Goal: Find specific page/section: Find specific page/section

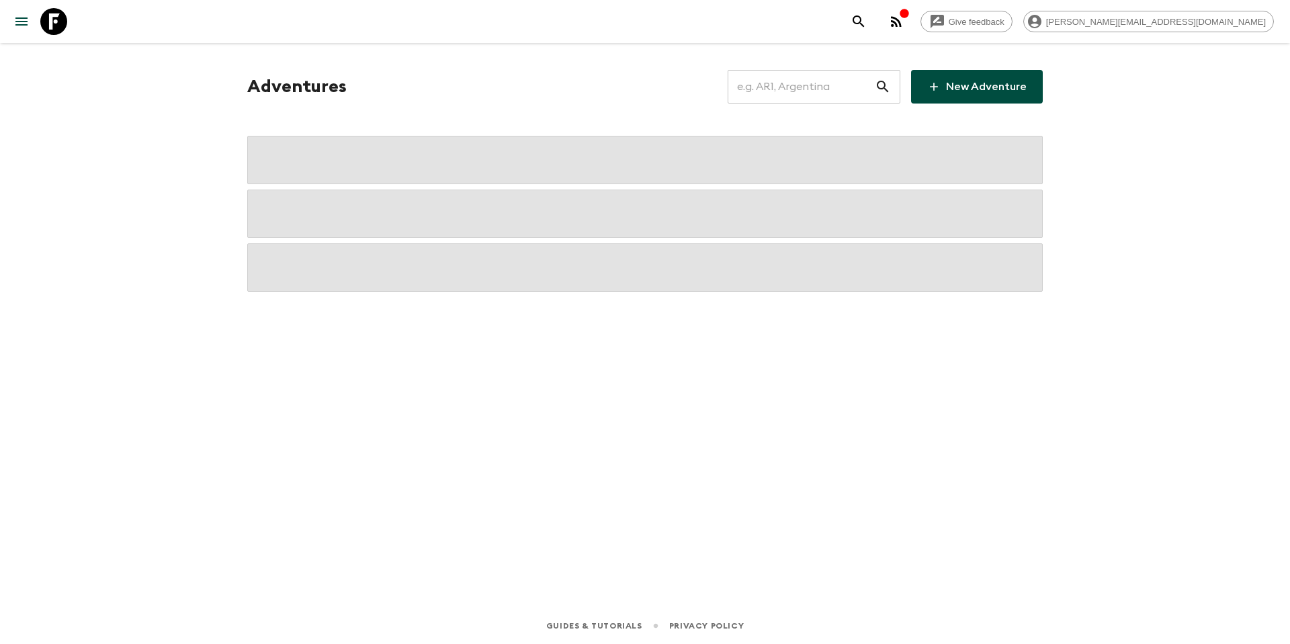
click at [784, 86] on input "text" at bounding box center [801, 87] width 147 height 38
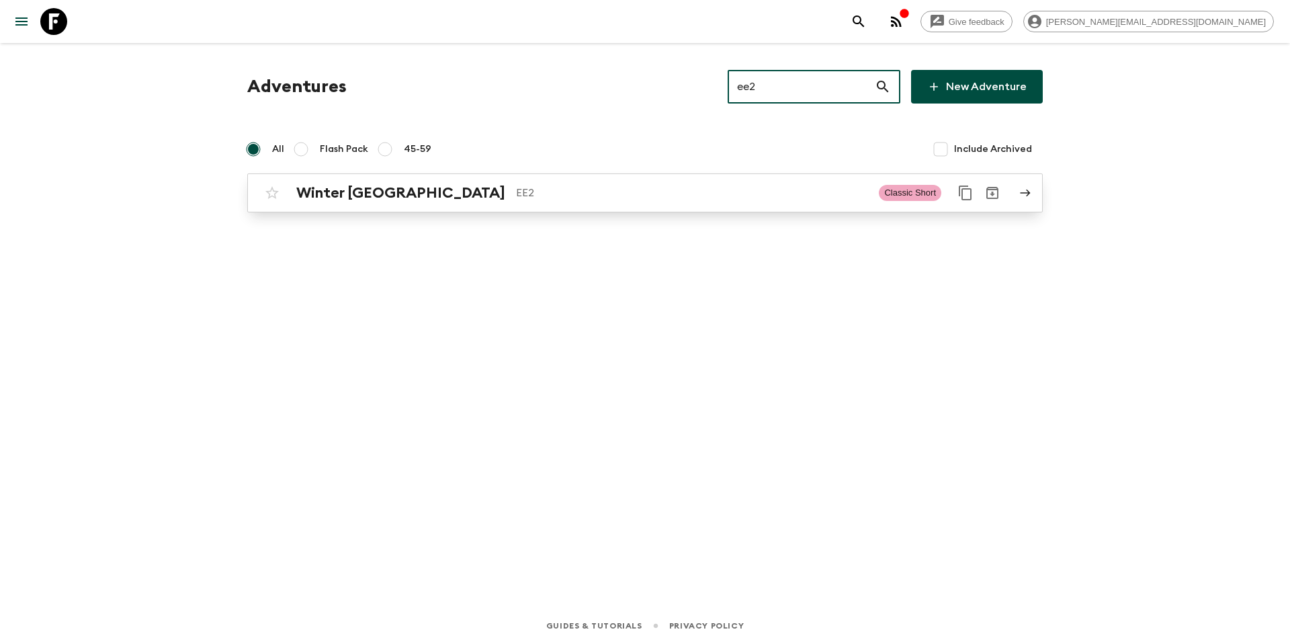
type input "ee2"
click at [484, 201] on div "Winter [GEOGRAPHIC_DATA] EE2" at bounding box center [582, 192] width 572 height 17
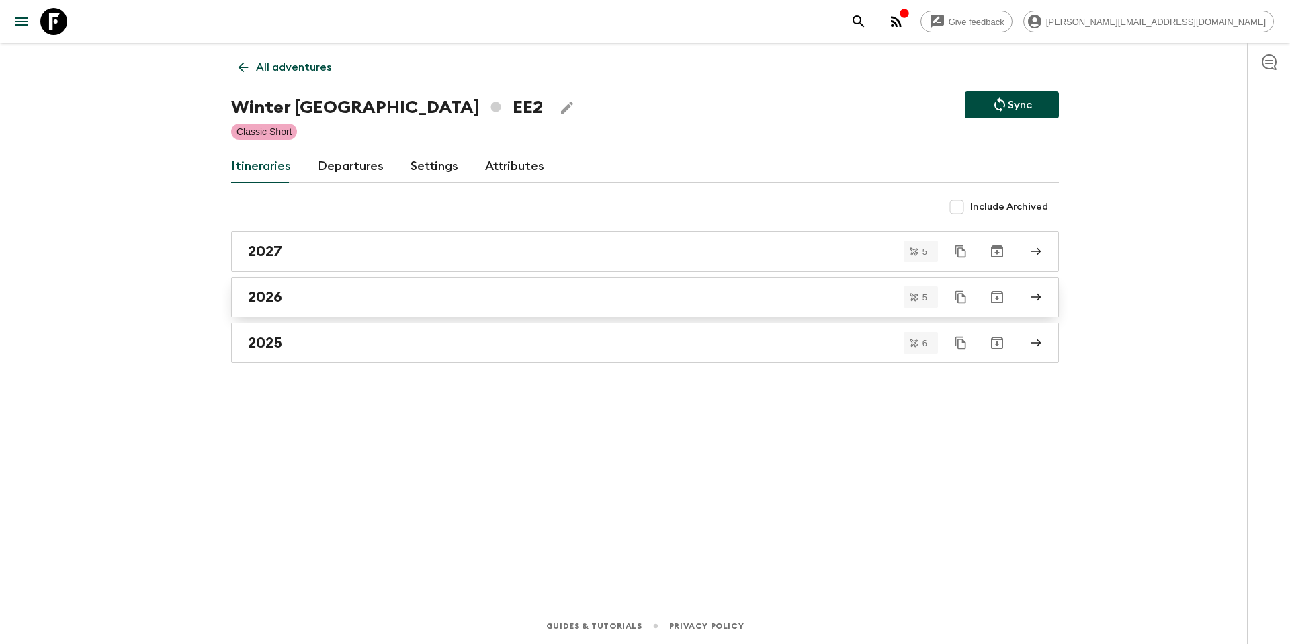
click at [308, 307] on link "2026" at bounding box center [645, 297] width 828 height 40
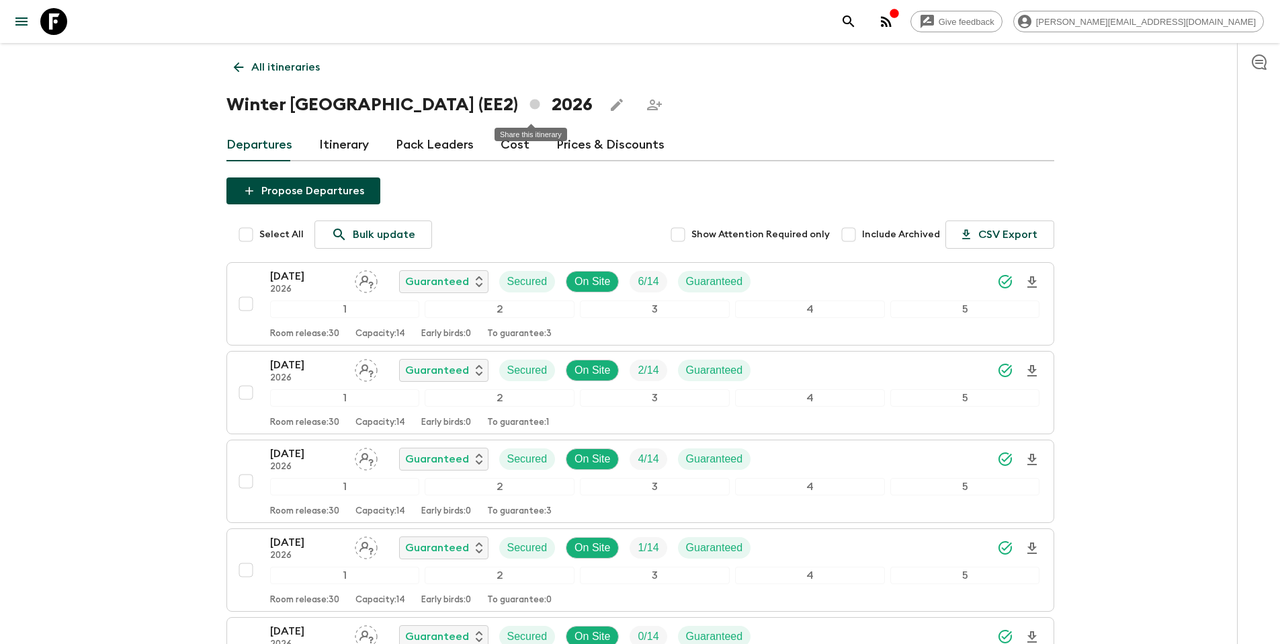
click at [646, 105] on icon "Share this itinerary" at bounding box center [654, 105] width 16 height 16
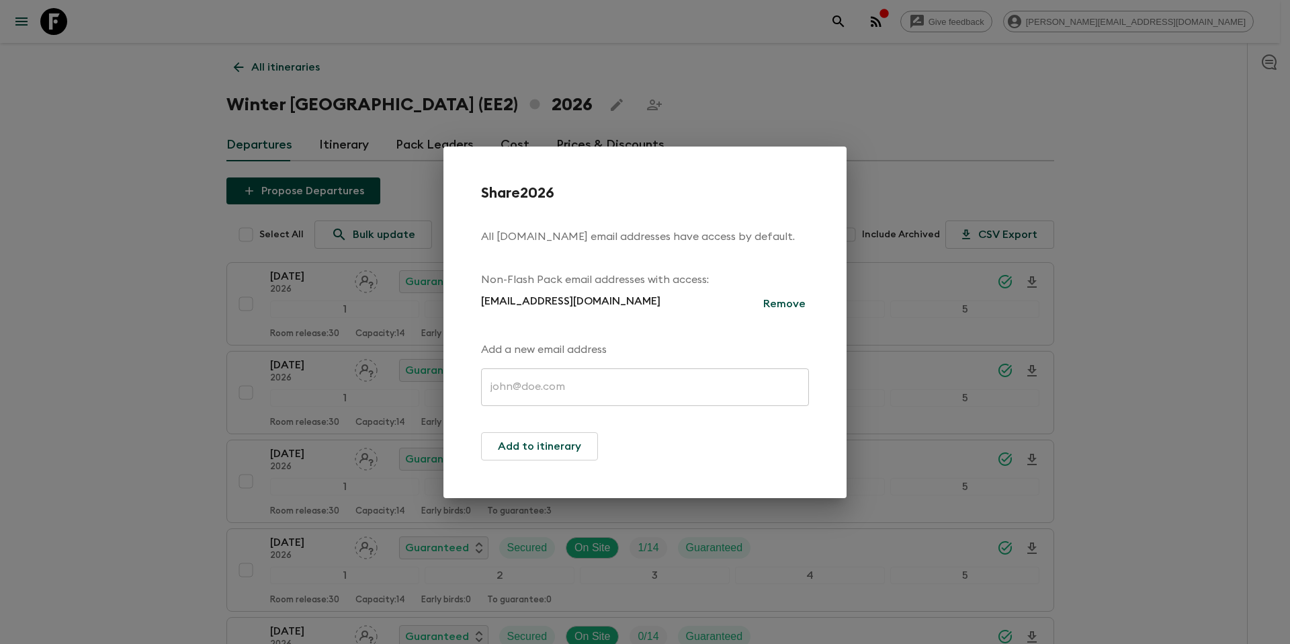
click at [737, 104] on div "Share 2026 All [DOMAIN_NAME] email addresses have access by default. Non-Flash …" at bounding box center [645, 322] width 1290 height 644
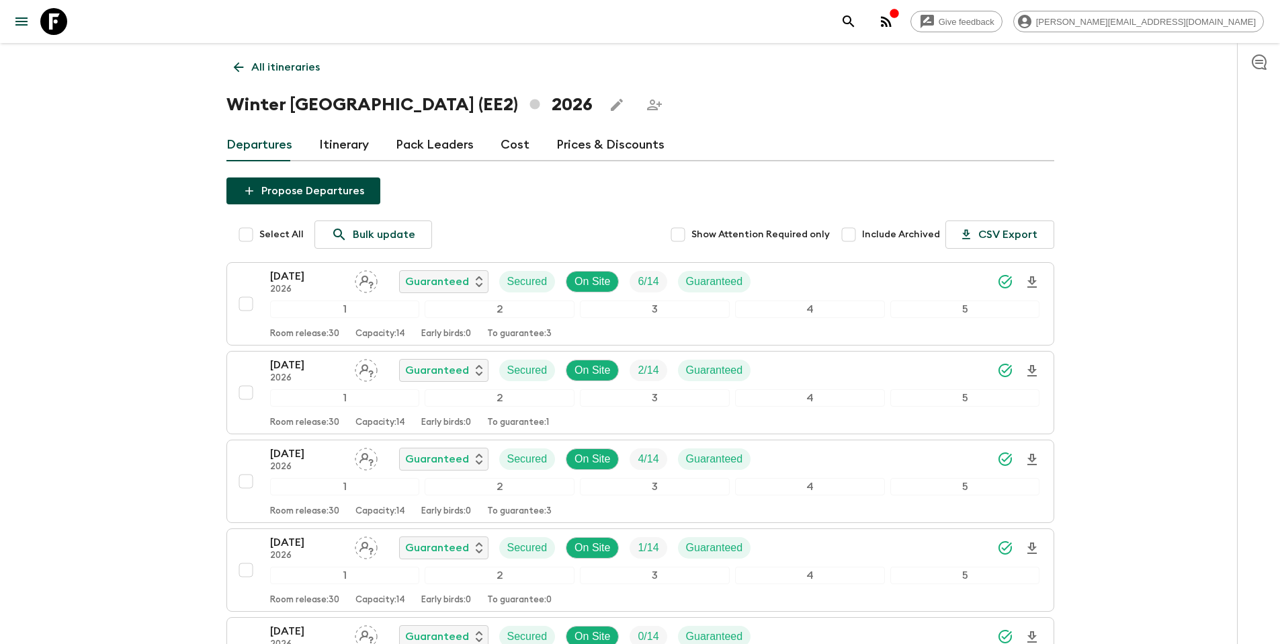
click at [302, 69] on p "All itineraries" at bounding box center [285, 67] width 69 height 16
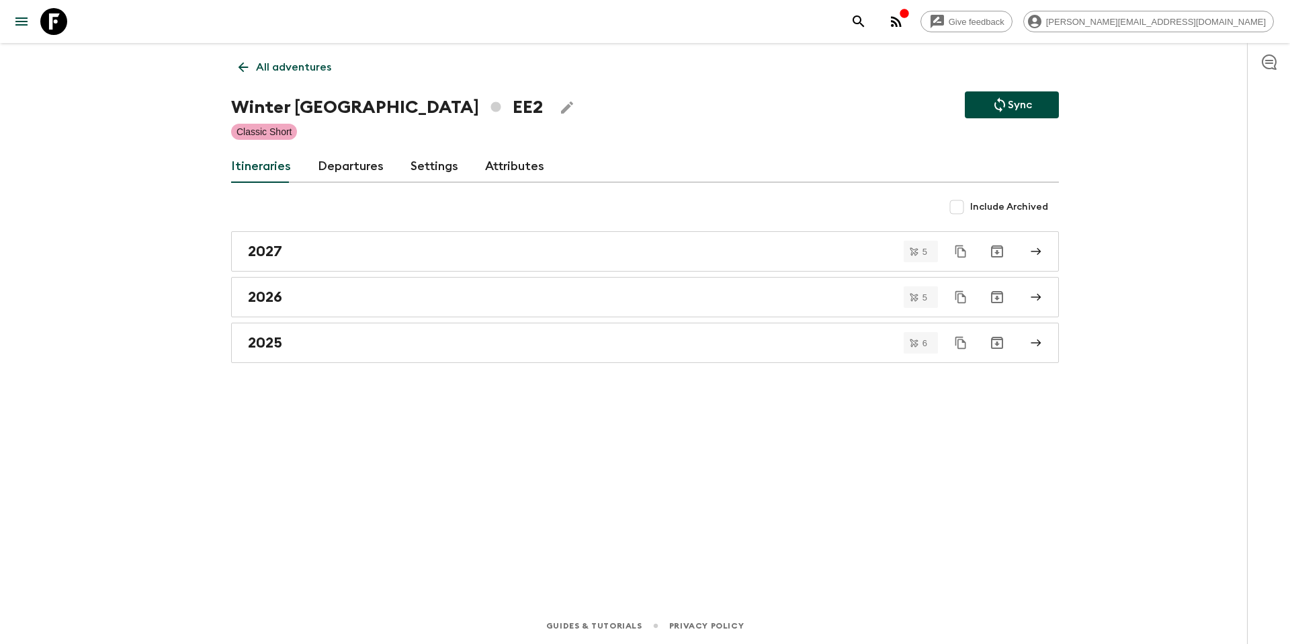
click at [274, 78] on link "All adventures" at bounding box center [285, 67] width 108 height 27
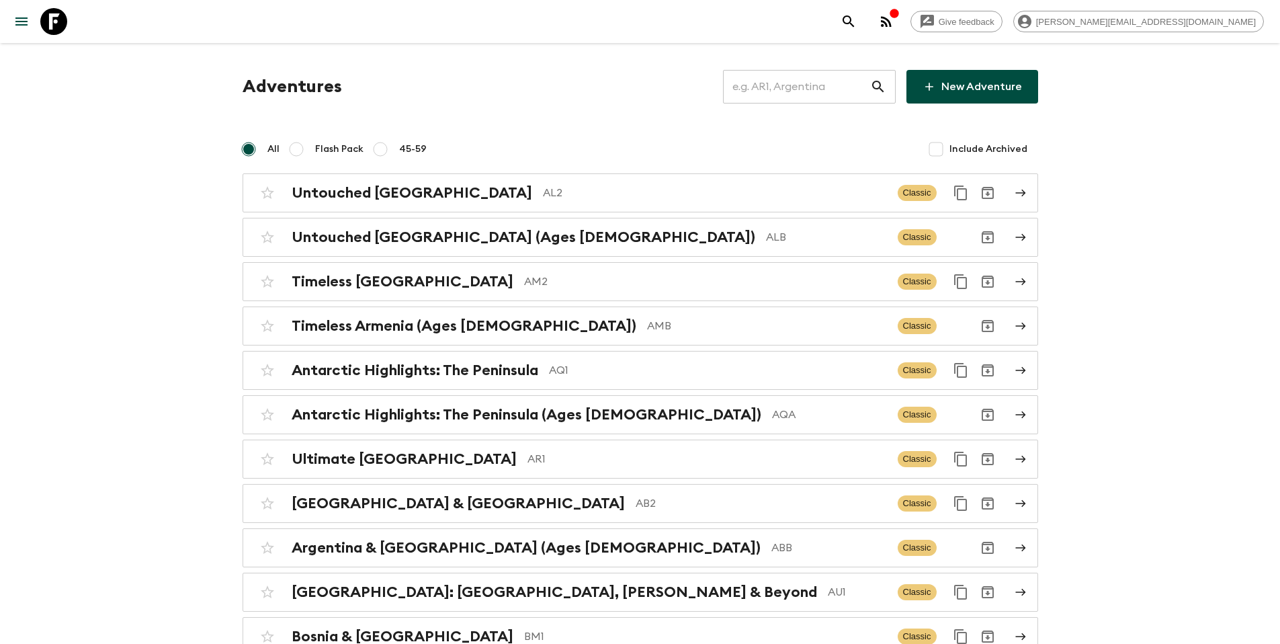
click at [771, 89] on input "text" at bounding box center [796, 87] width 147 height 38
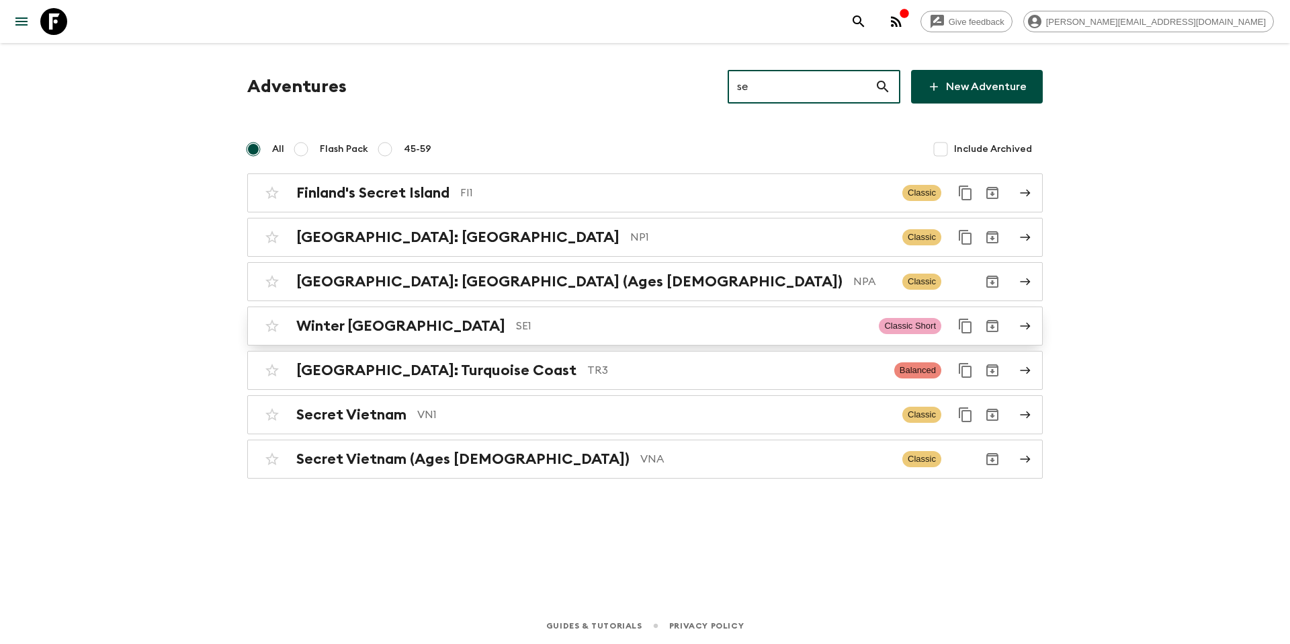
type input "se"
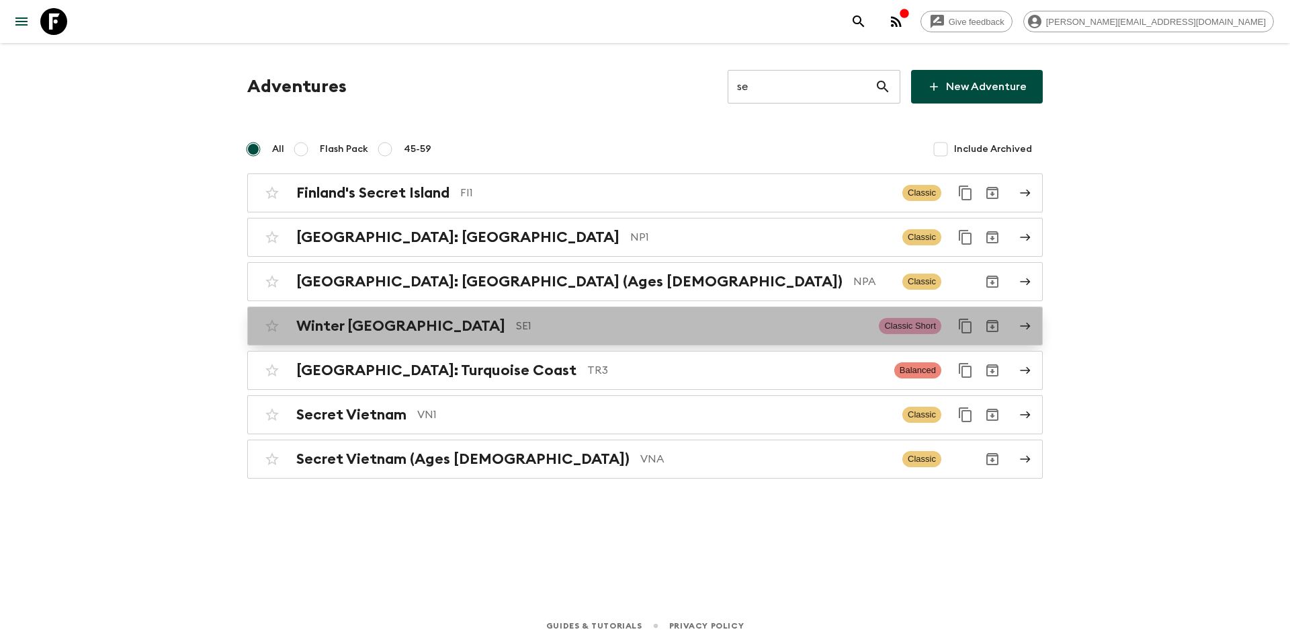
click at [516, 323] on p "SE1" at bounding box center [692, 326] width 352 height 16
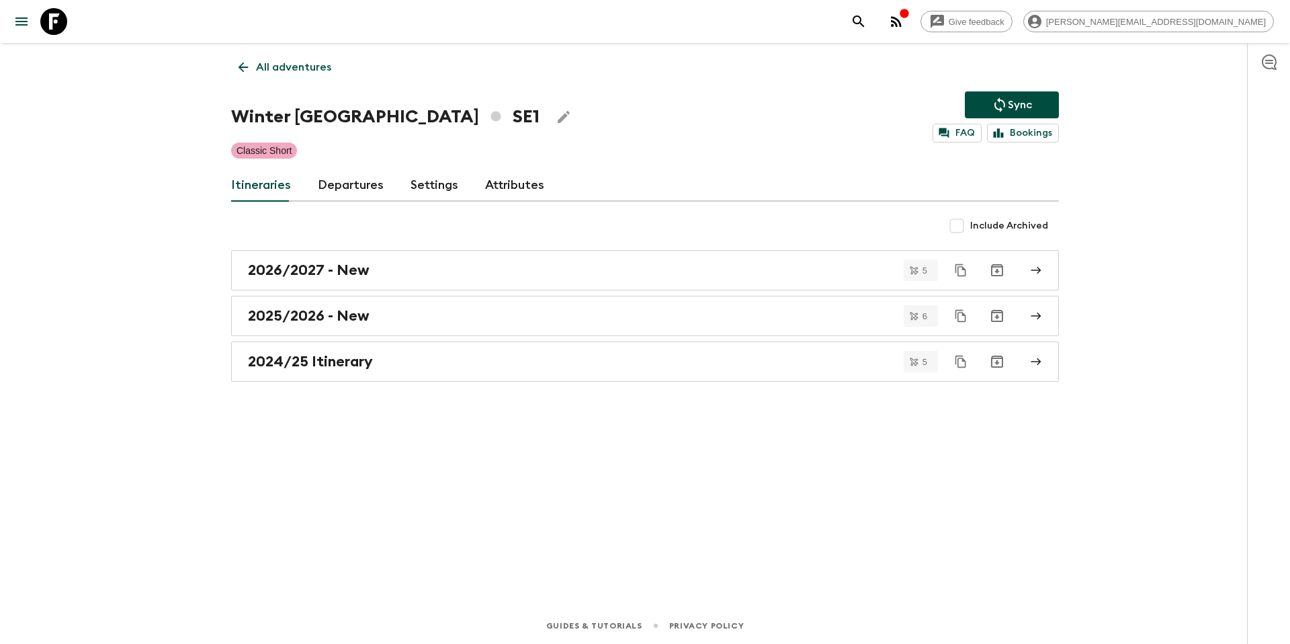
click at [351, 185] on link "Departures" at bounding box center [351, 185] width 66 height 32
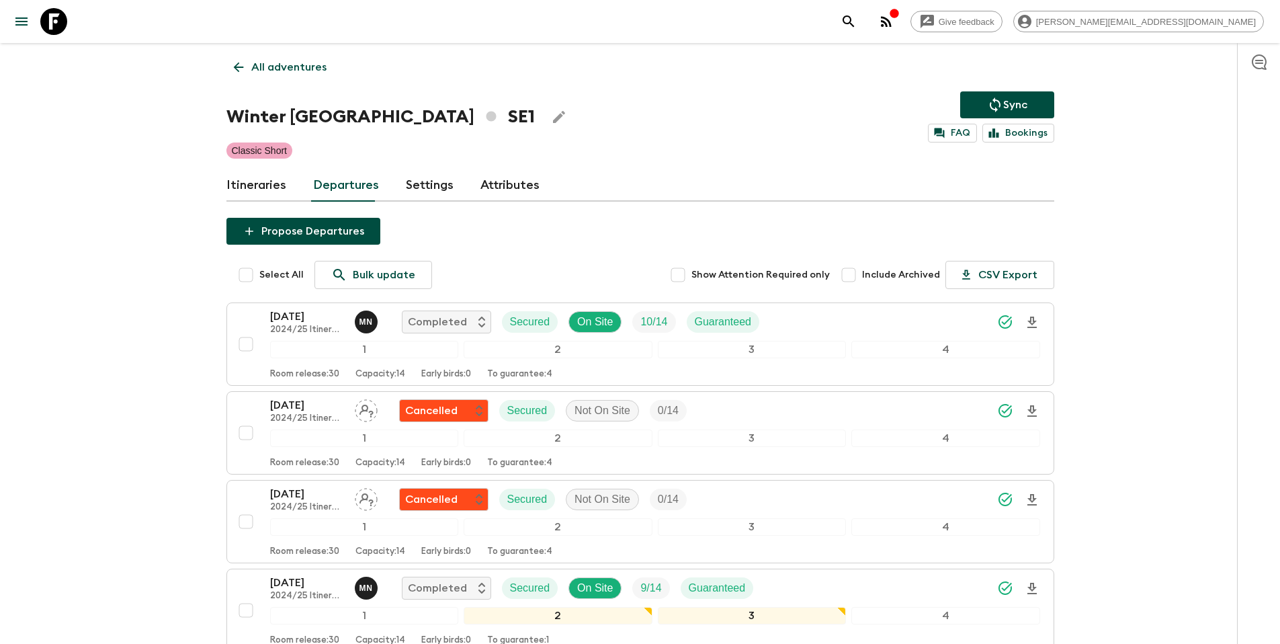
click at [263, 187] on link "Itineraries" at bounding box center [256, 185] width 60 height 32
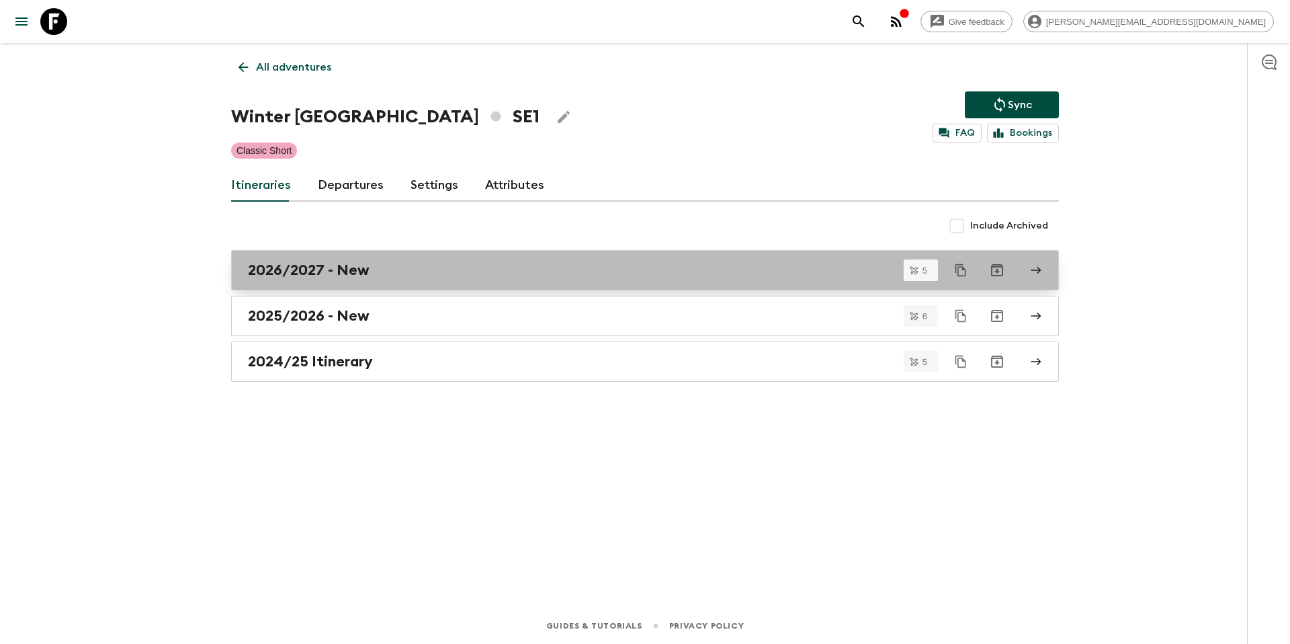
click at [448, 265] on div "2026/2027 - New" at bounding box center [632, 269] width 769 height 17
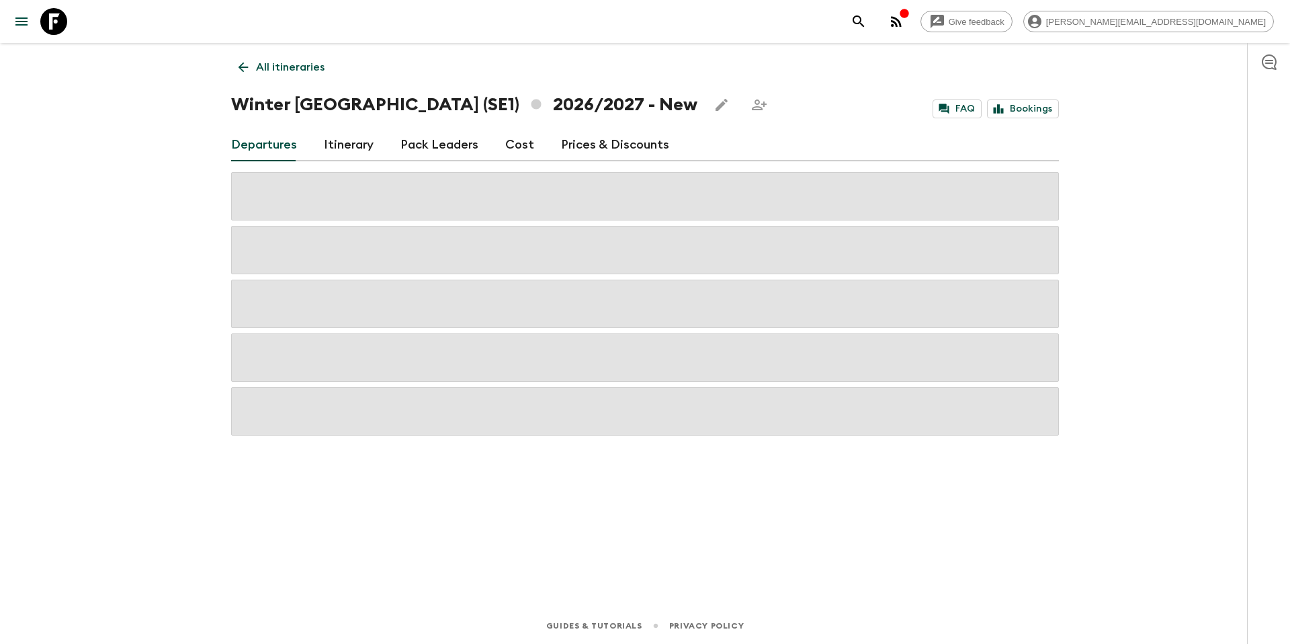
click at [746, 107] on button "Share this itinerary" at bounding box center [759, 104] width 27 height 27
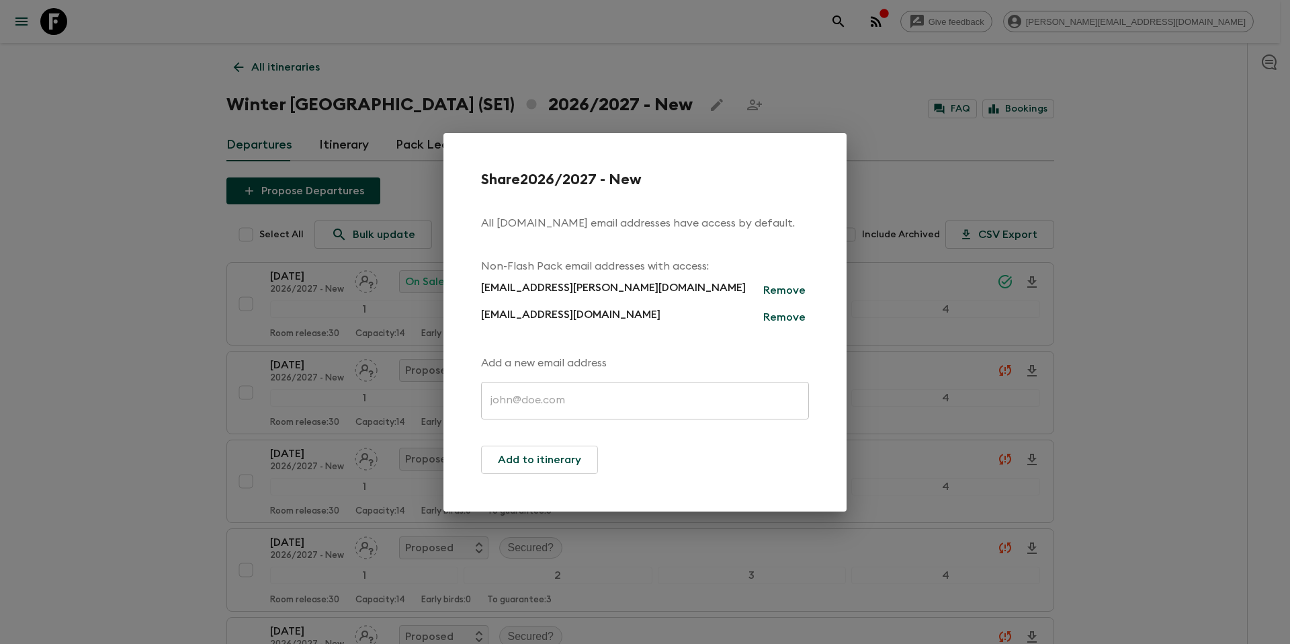
click at [733, 106] on div "Share 2026/2027 - New All [DOMAIN_NAME] email addresses have access by default.…" at bounding box center [645, 322] width 1290 height 644
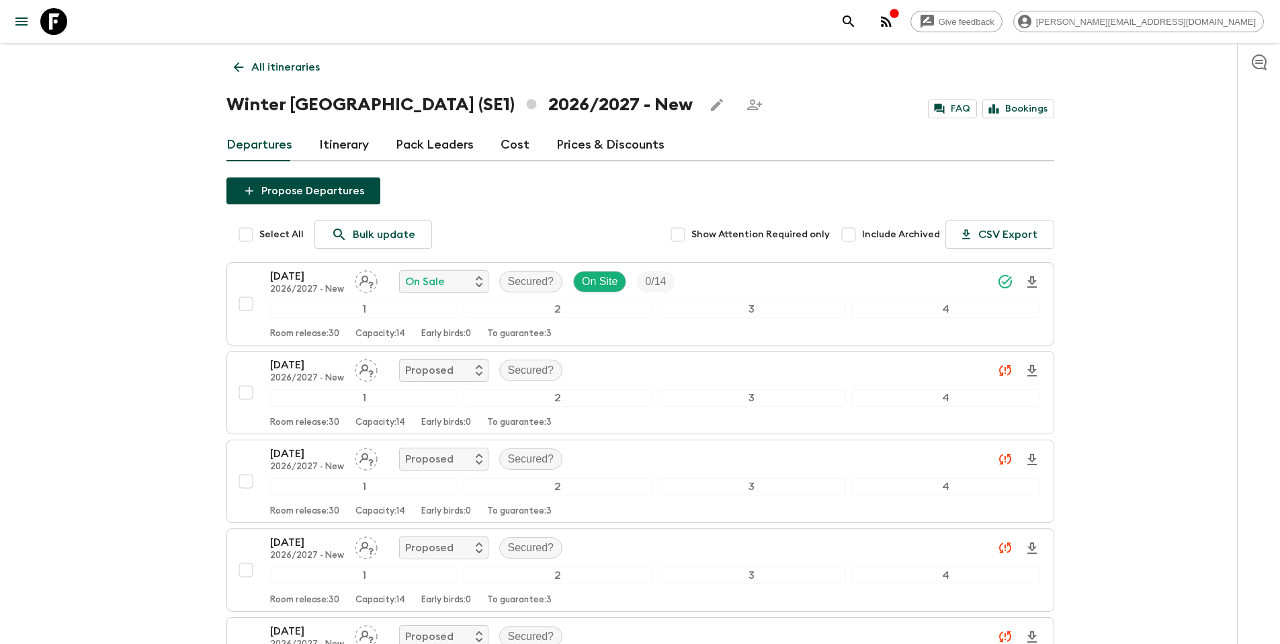
click at [302, 69] on p "All itineraries" at bounding box center [285, 67] width 69 height 16
